Goal: Information Seeking & Learning: Learn about a topic

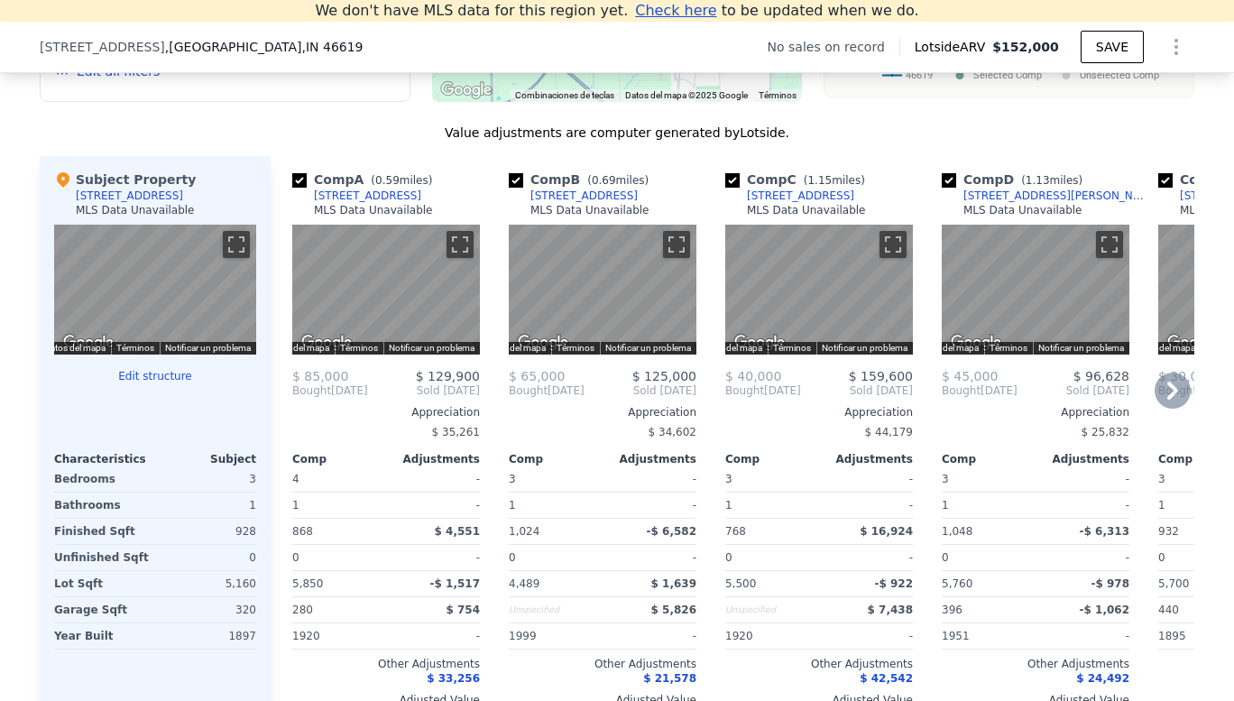
scroll to position [1679, 0]
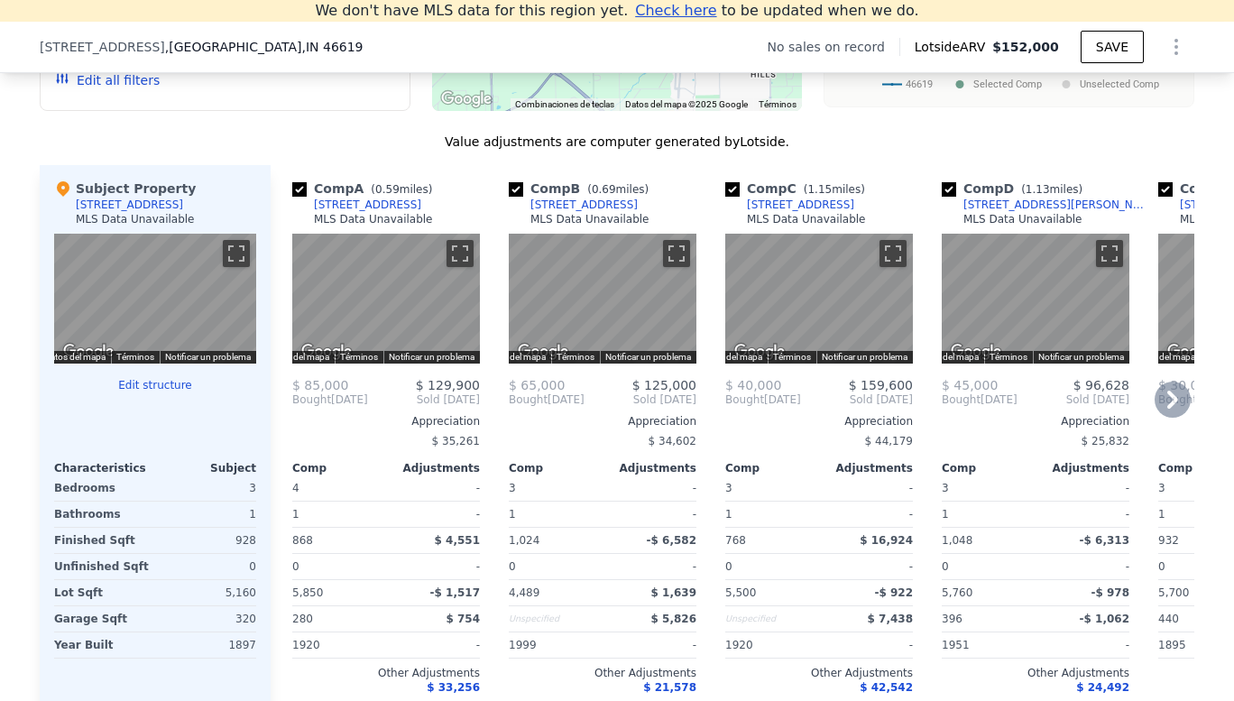
click at [292, 197] on input "checkbox" at bounding box center [299, 189] width 14 height 14
checkbox input "false"
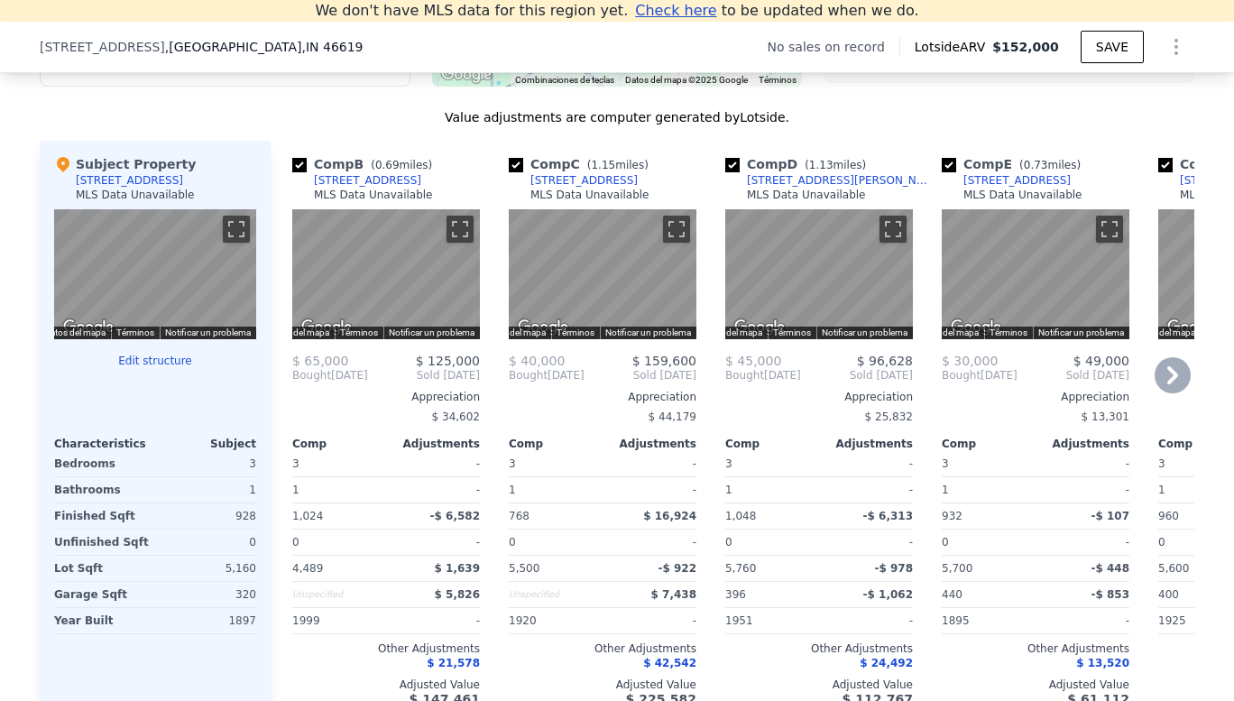
scroll to position [1688, 0]
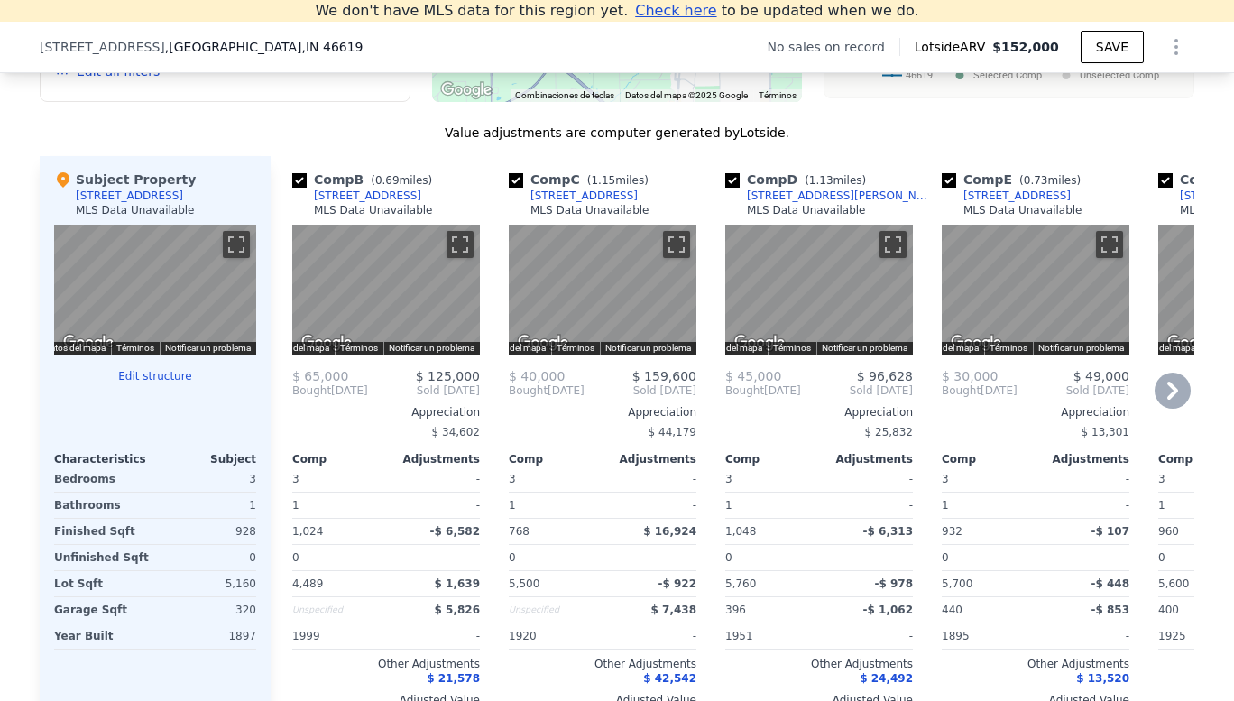
click at [1167, 400] on icon at bounding box center [1172, 391] width 11 height 18
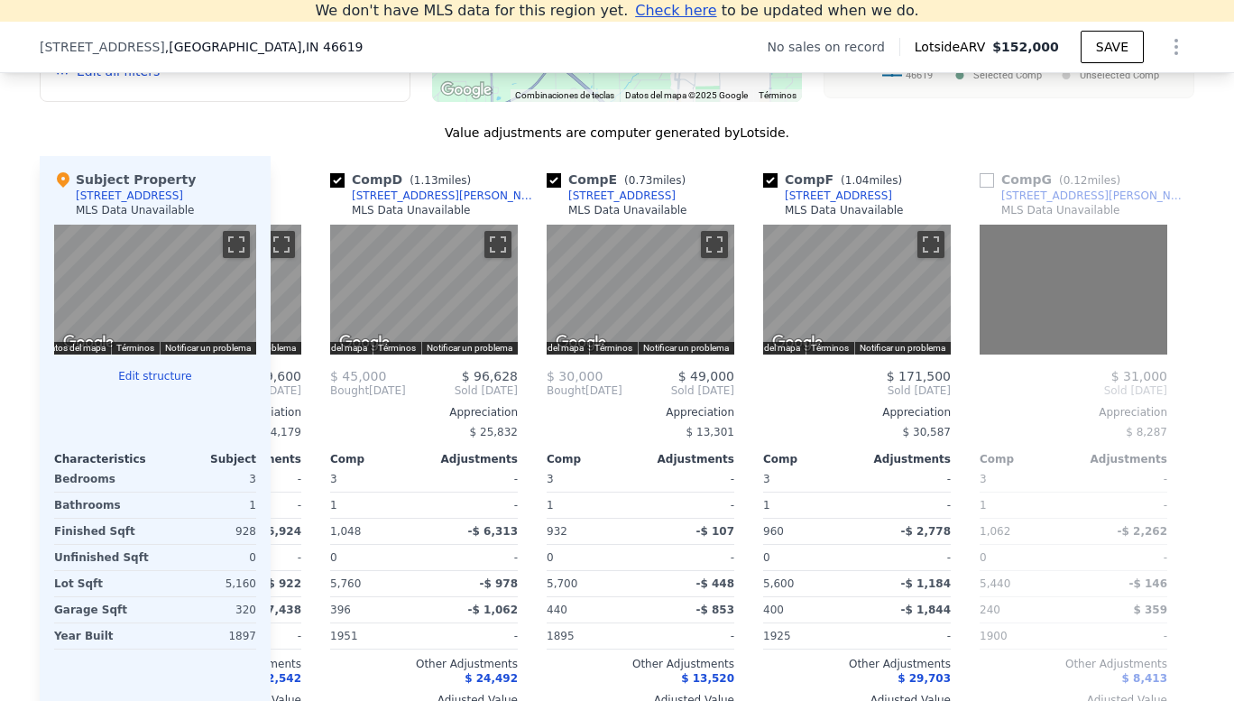
scroll to position [0, 433]
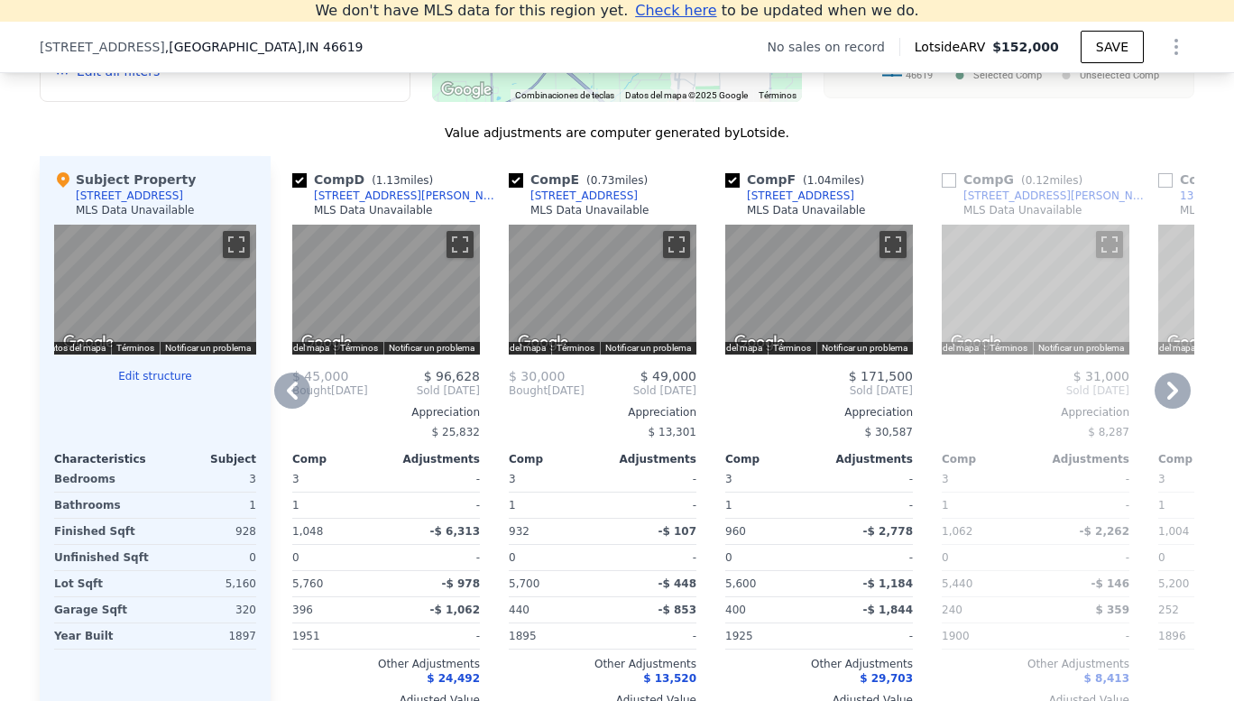
click at [1167, 397] on icon at bounding box center [1172, 391] width 11 height 18
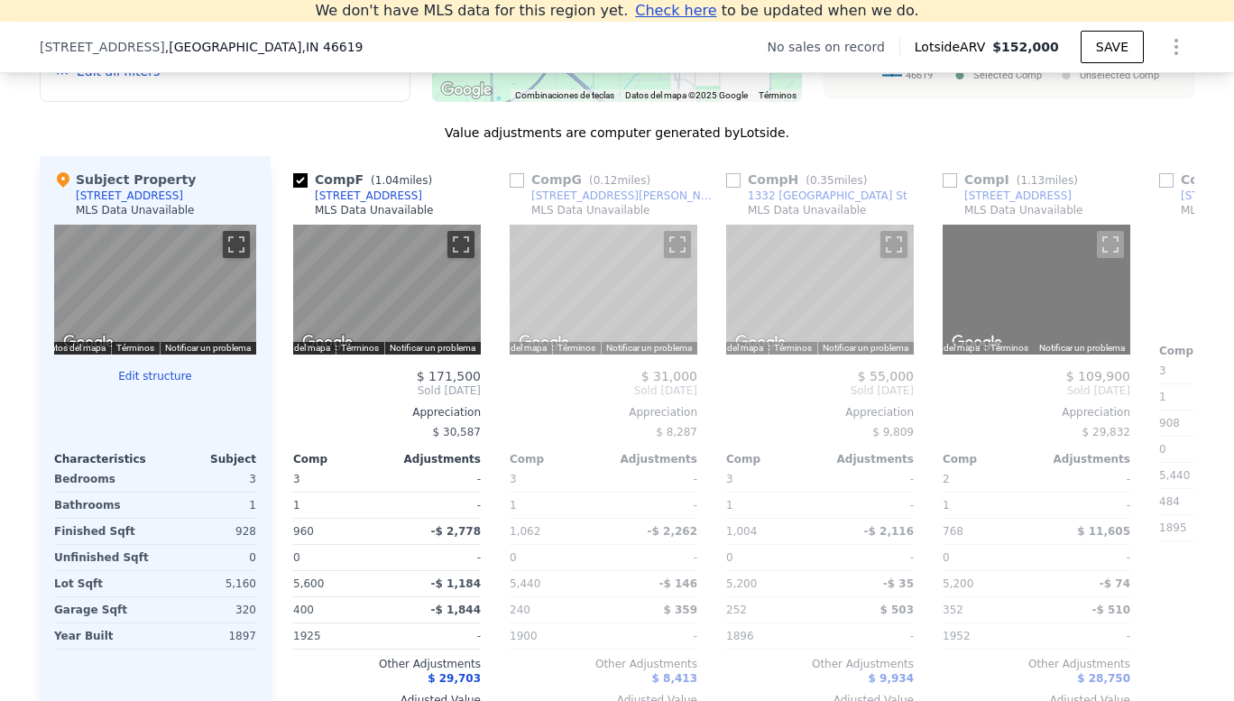
scroll to position [0, 866]
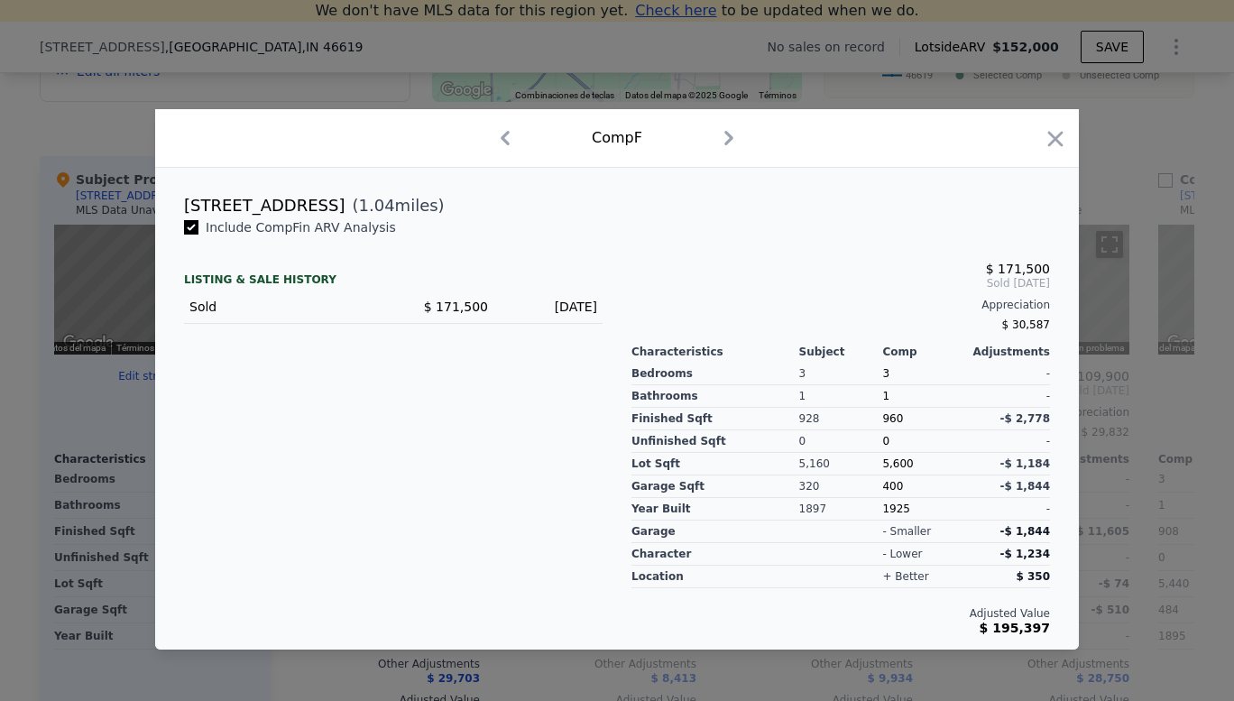
click at [1013, 555] on span "-$ 1,234" at bounding box center [1026, 554] width 50 height 13
drag, startPoint x: 183, startPoint y: 202, endPoint x: 307, endPoint y: 205, distance: 123.6
click at [307, 205] on div "[STREET_ADDRESS] ( 1.04 miles)" at bounding box center [617, 205] width 895 height 25
copy div "[STREET_ADDRESS]"
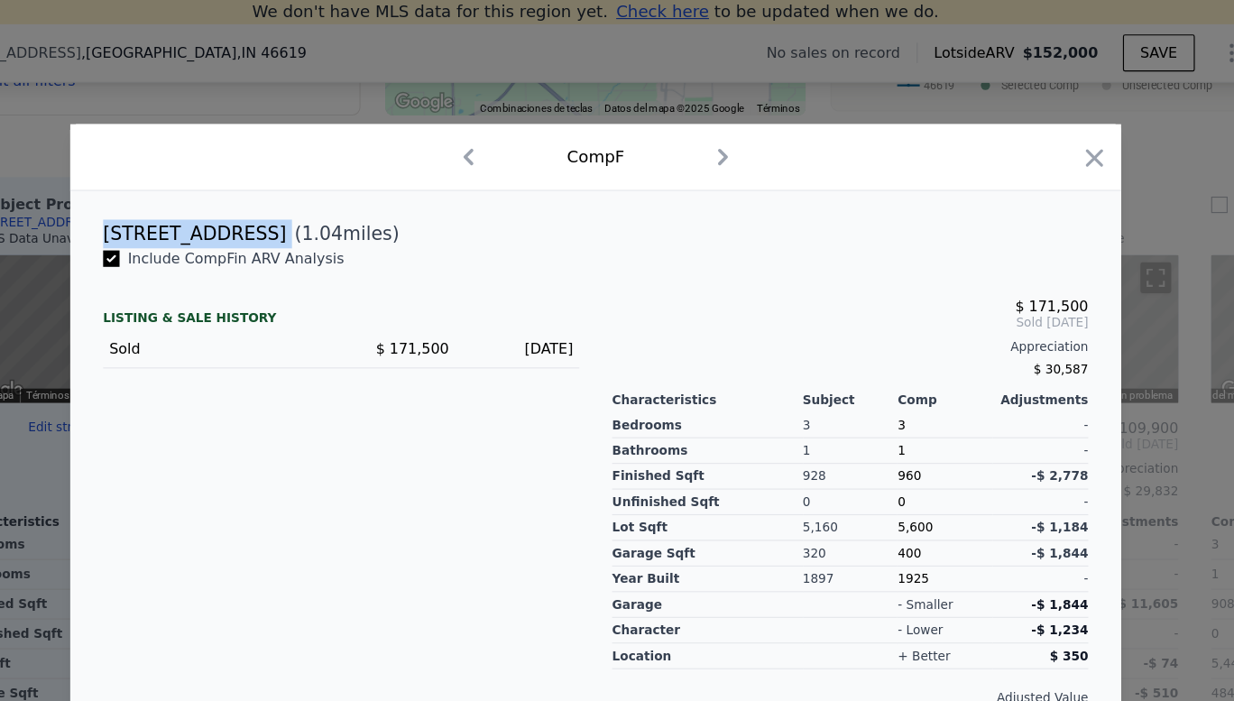
click at [728, 134] on icon "button" at bounding box center [728, 138] width 9 height 14
checkbox input "false"
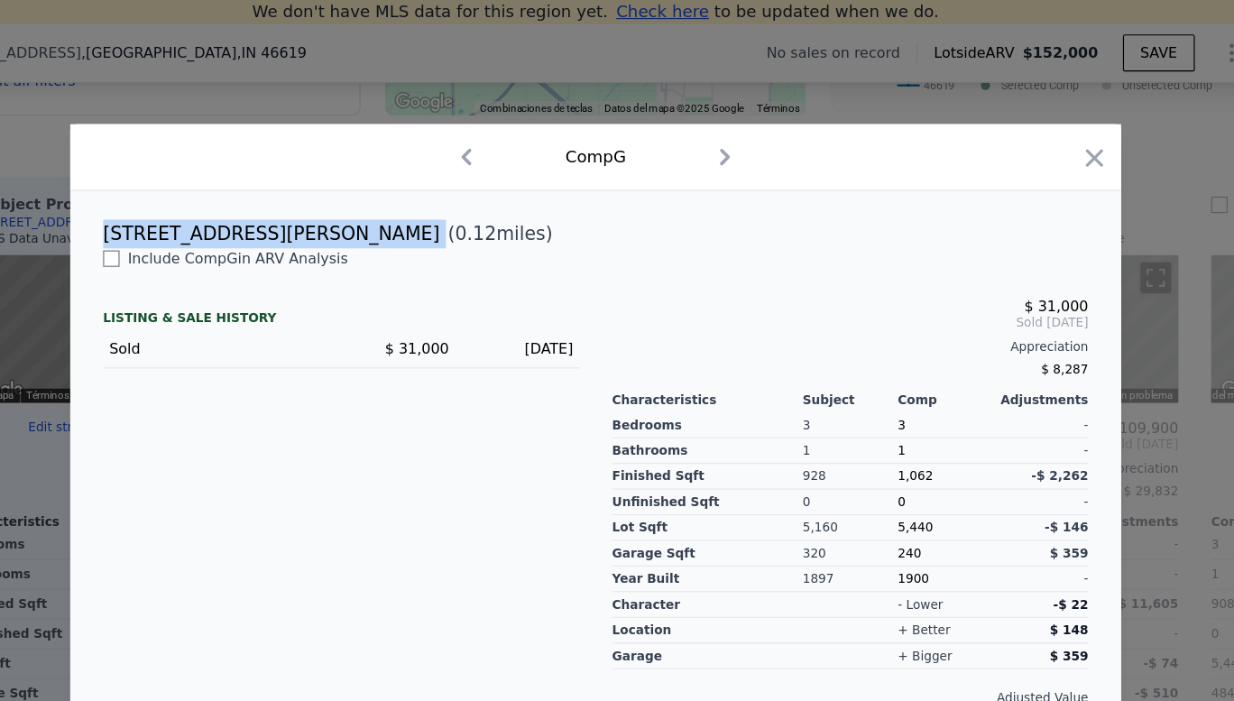
click at [730, 137] on icon "button" at bounding box center [730, 138] width 29 height 29
click at [730, 137] on icon "button" at bounding box center [729, 138] width 29 height 29
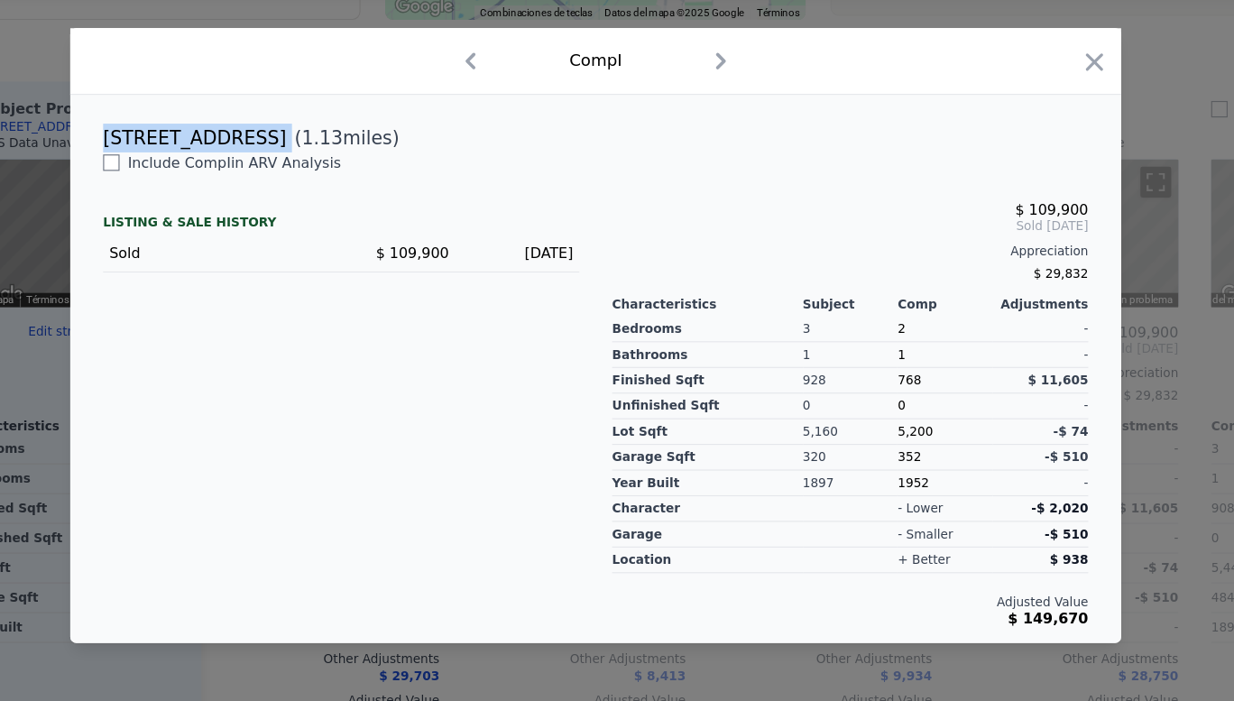
click at [507, 136] on icon "button" at bounding box center [507, 138] width 9 height 14
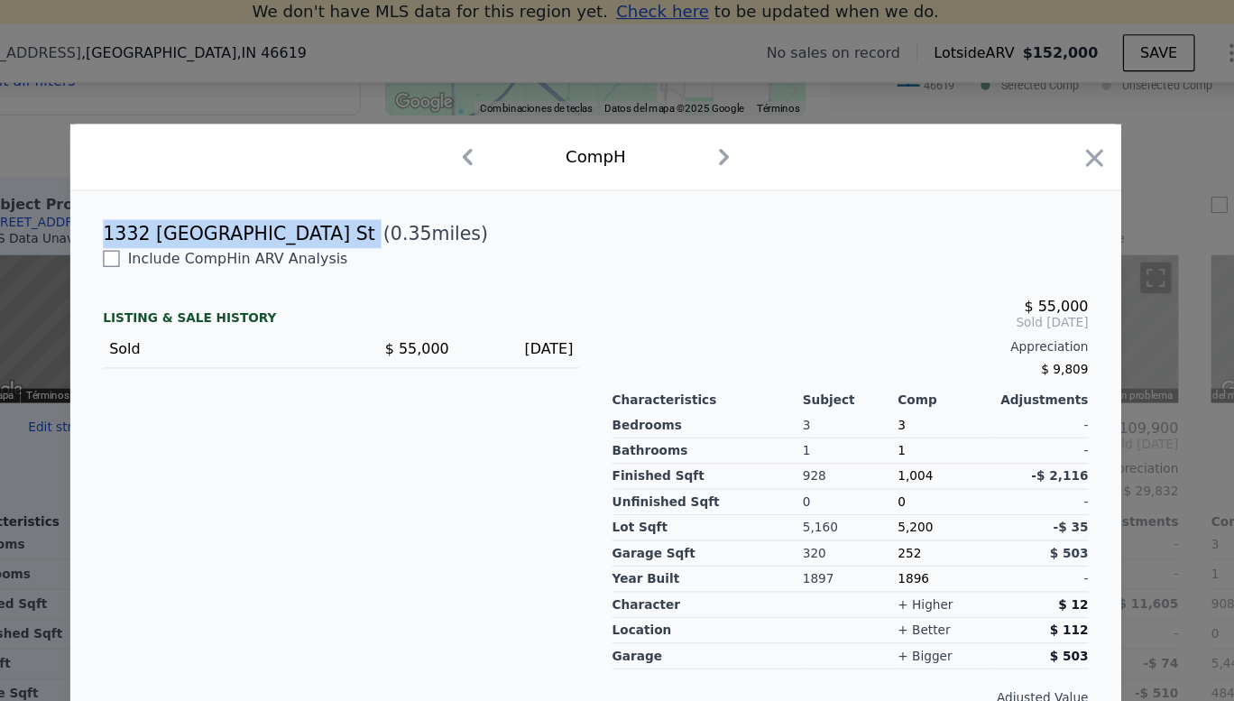
click at [508, 135] on icon "button" at bounding box center [504, 138] width 29 height 29
click at [1055, 140] on icon "button" at bounding box center [1055, 138] width 15 height 15
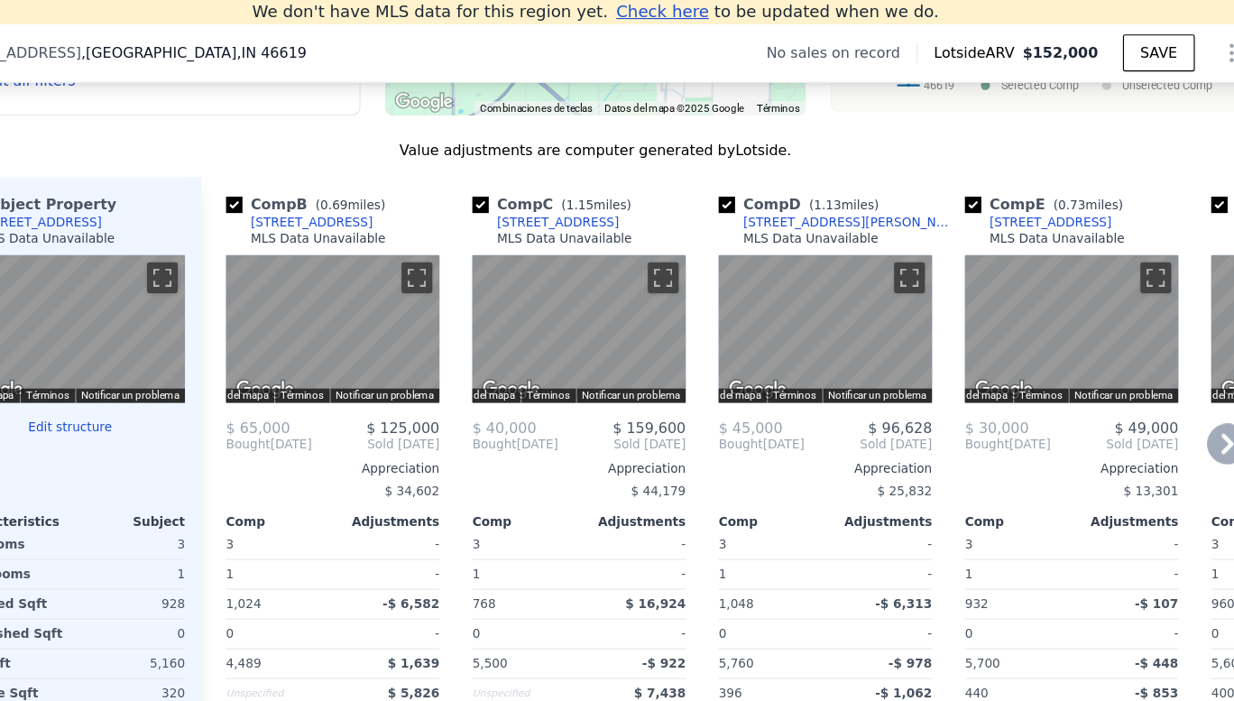
click at [1168, 400] on icon at bounding box center [1172, 391] width 11 height 18
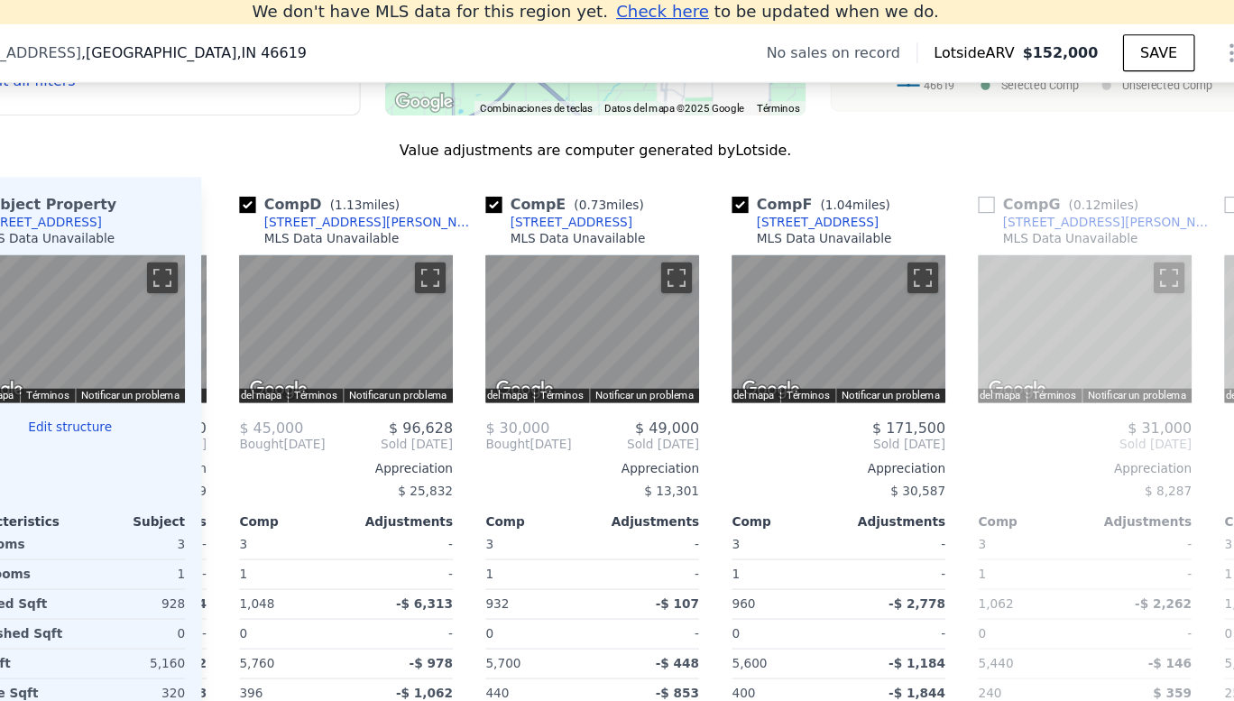
scroll to position [0, 433]
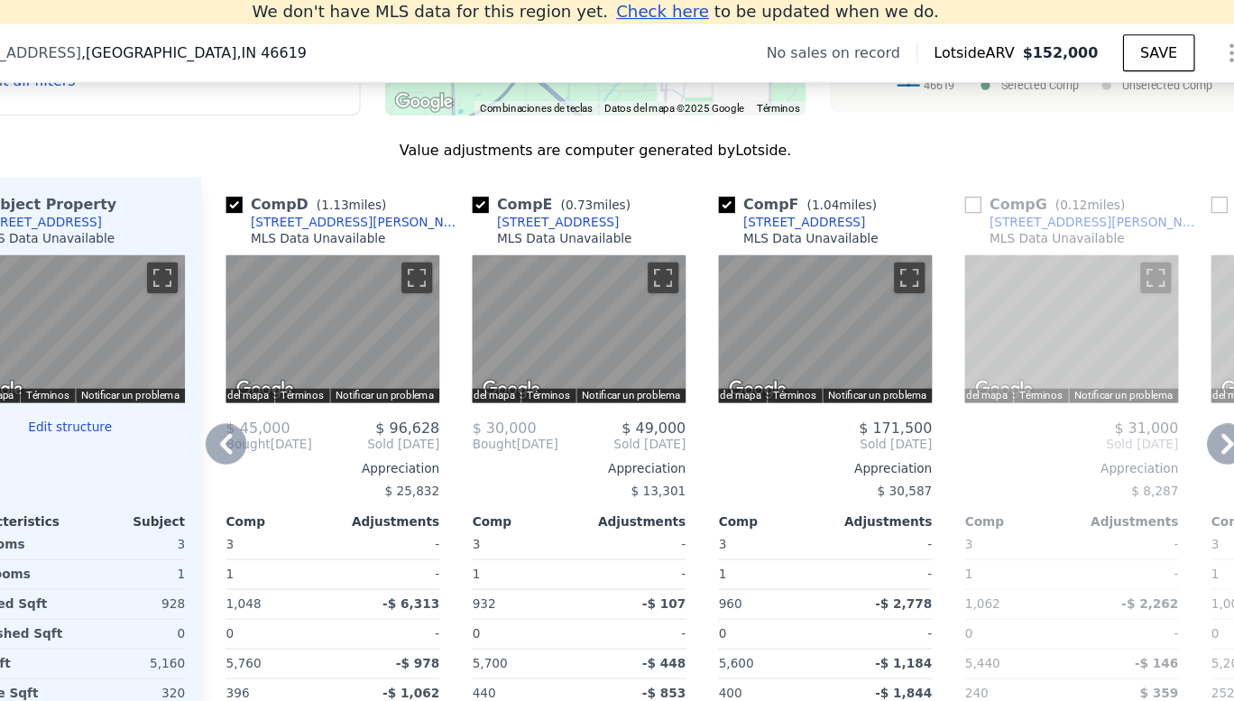
checkbox input "true"
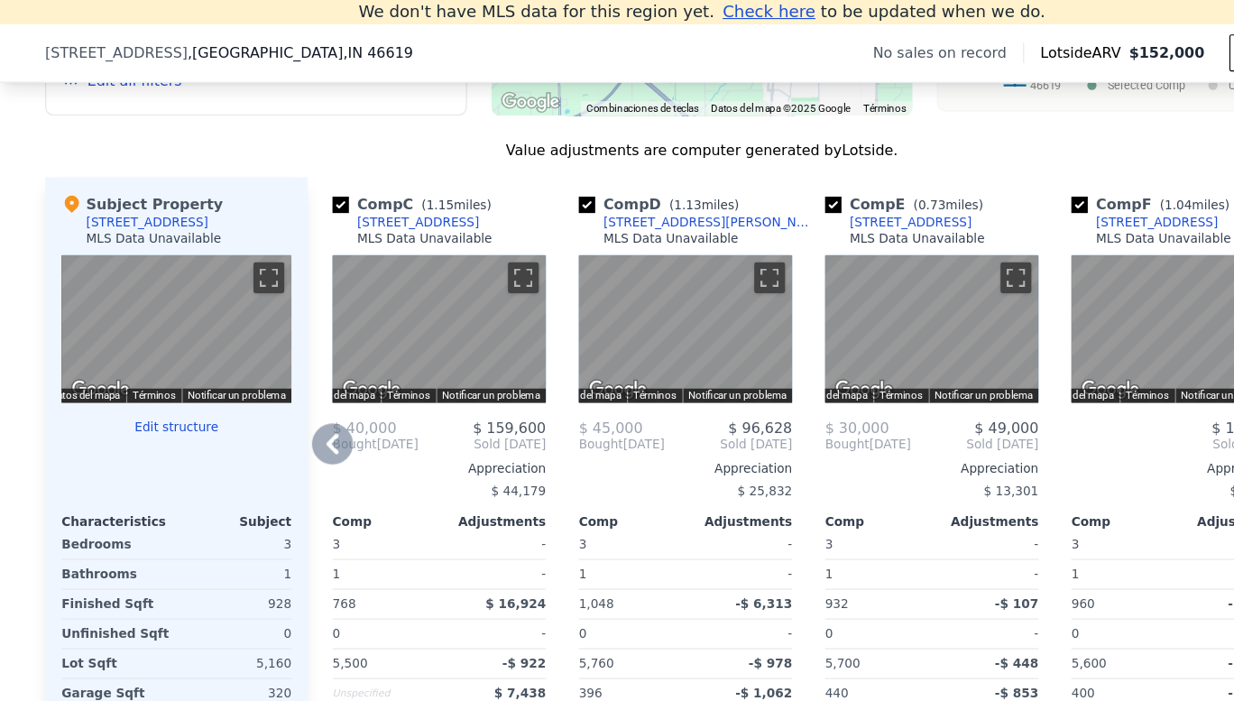
scroll to position [789, 0]
